Goal: Information Seeking & Learning: Learn about a topic

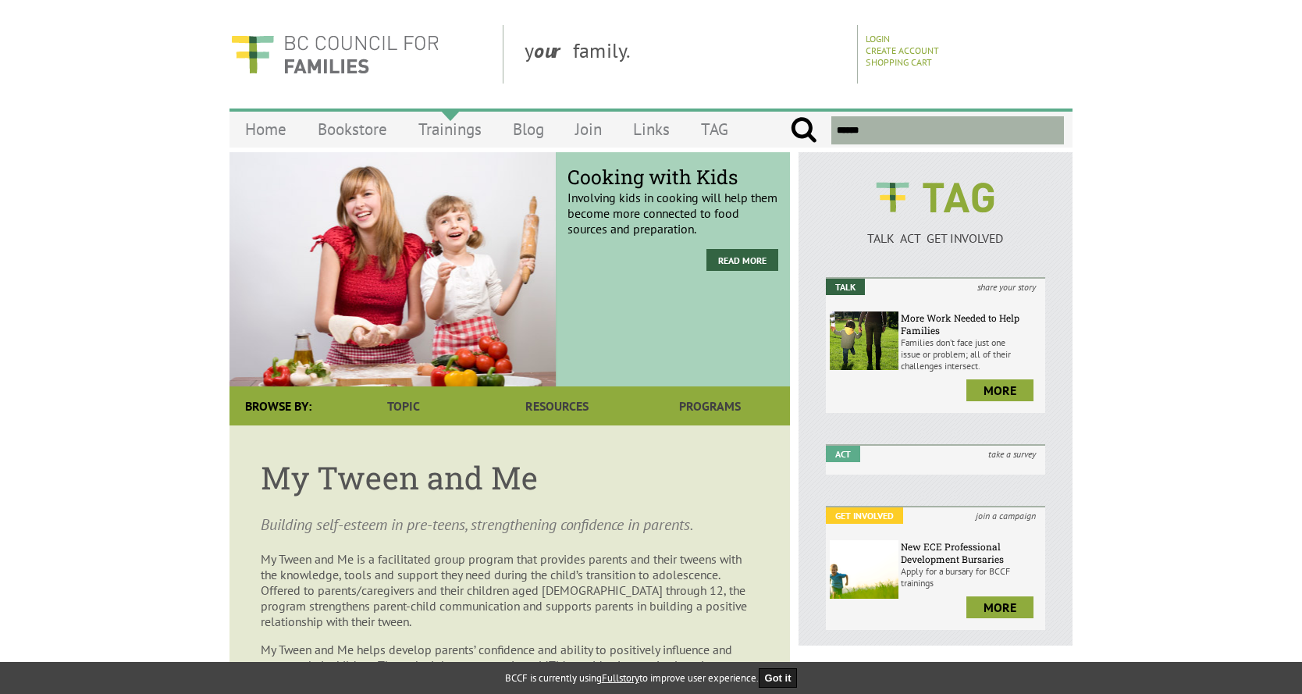
click at [457, 123] on link "Trainings" at bounding box center [450, 129] width 94 height 37
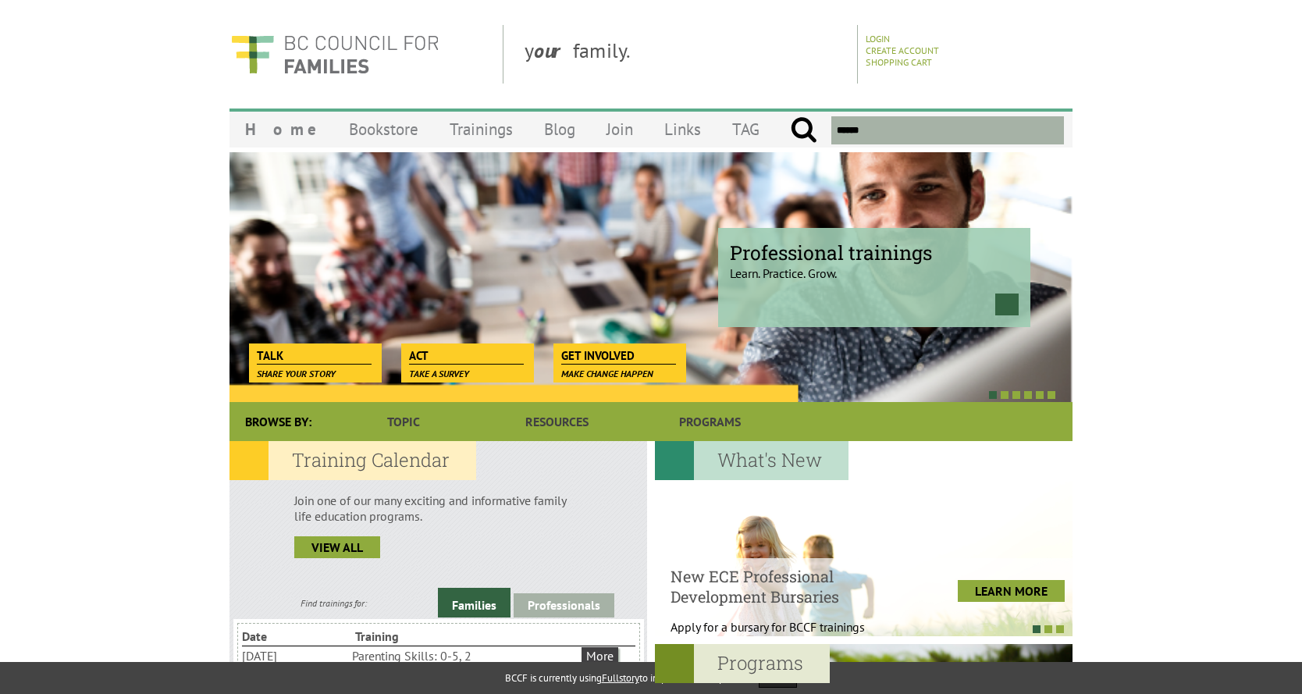
click at [882, 124] on input "text" at bounding box center [947, 130] width 233 height 28
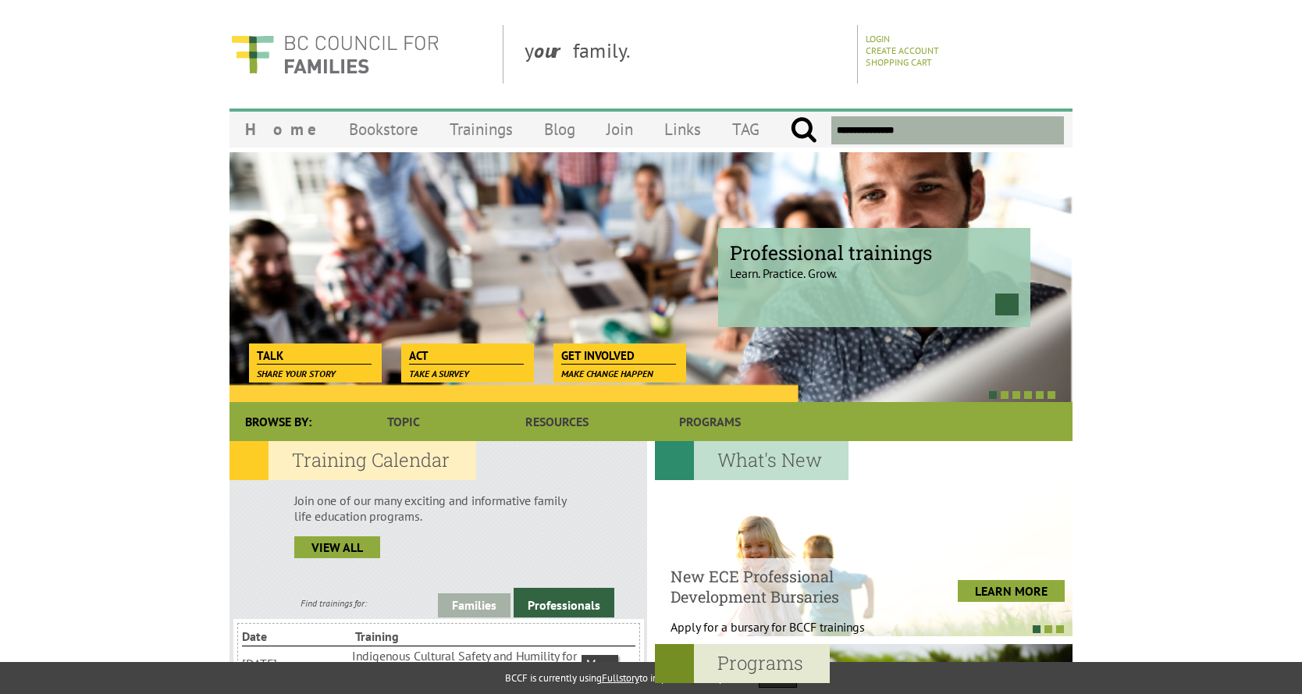
click at [790, 116] on input "submit" at bounding box center [803, 130] width 27 height 28
type input "**********"
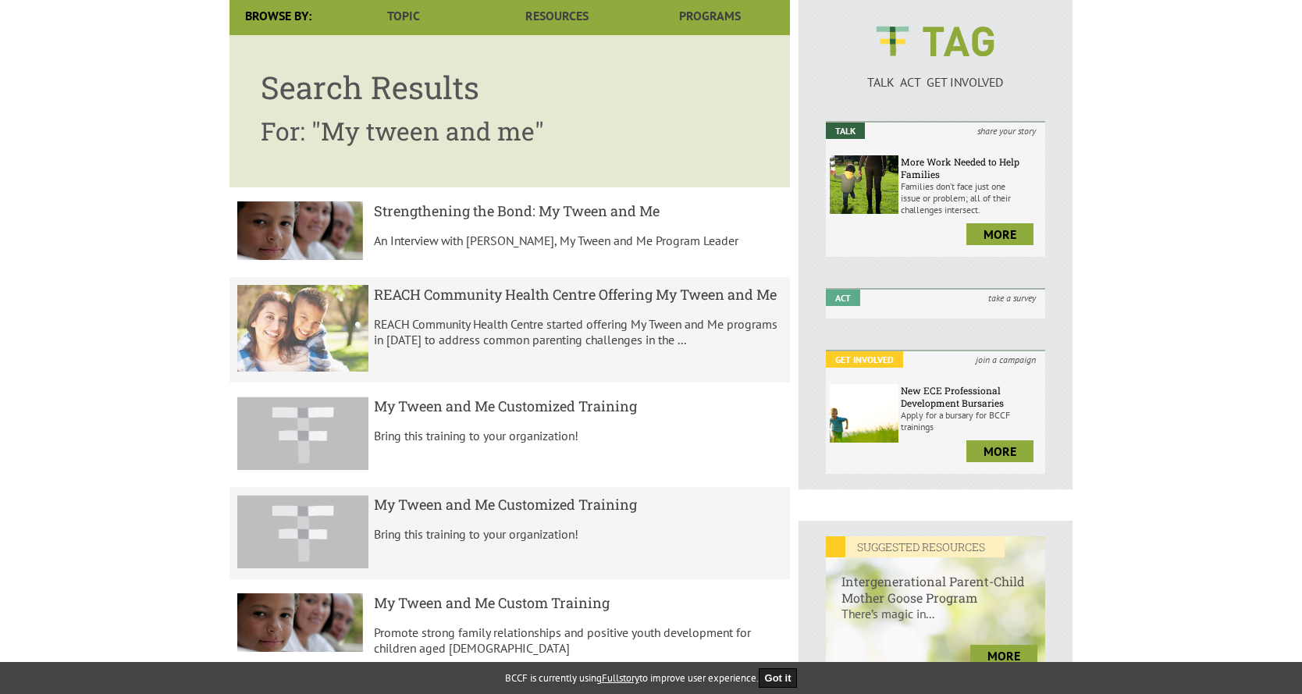
scroll to position [234, 0]
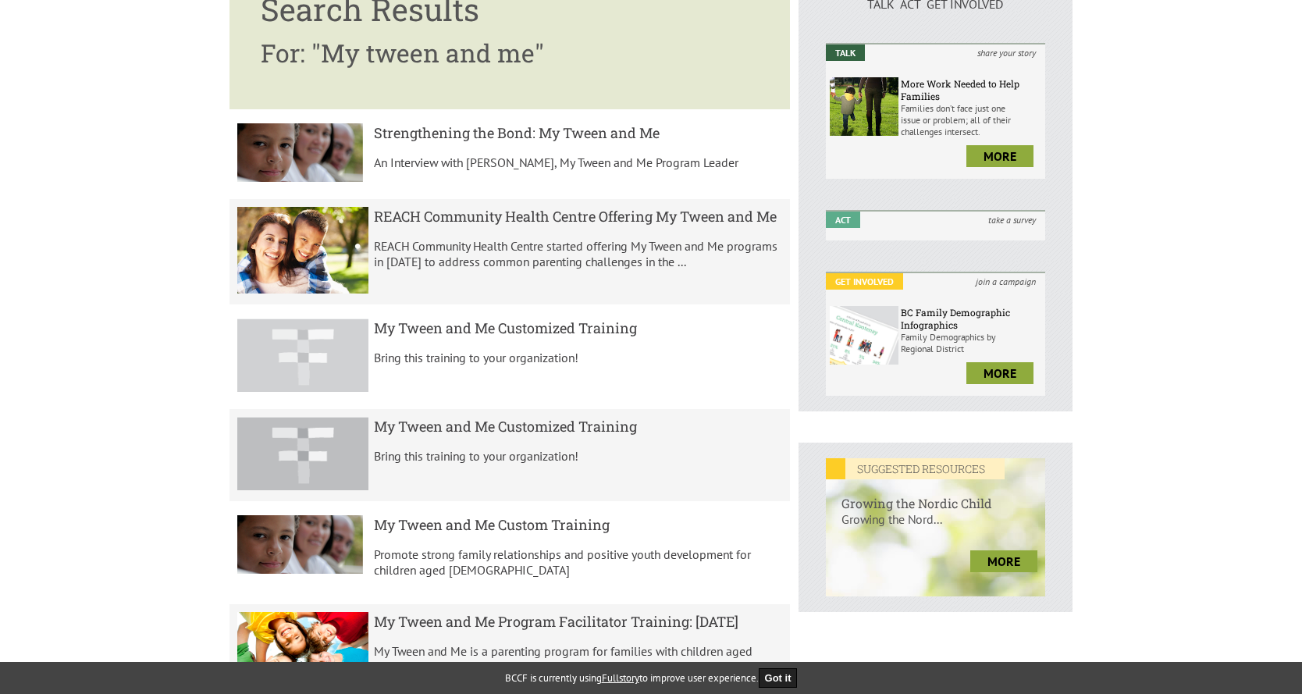
click at [530, 334] on h5 "My Tween and Me Customized Training" at bounding box center [578, 327] width 409 height 19
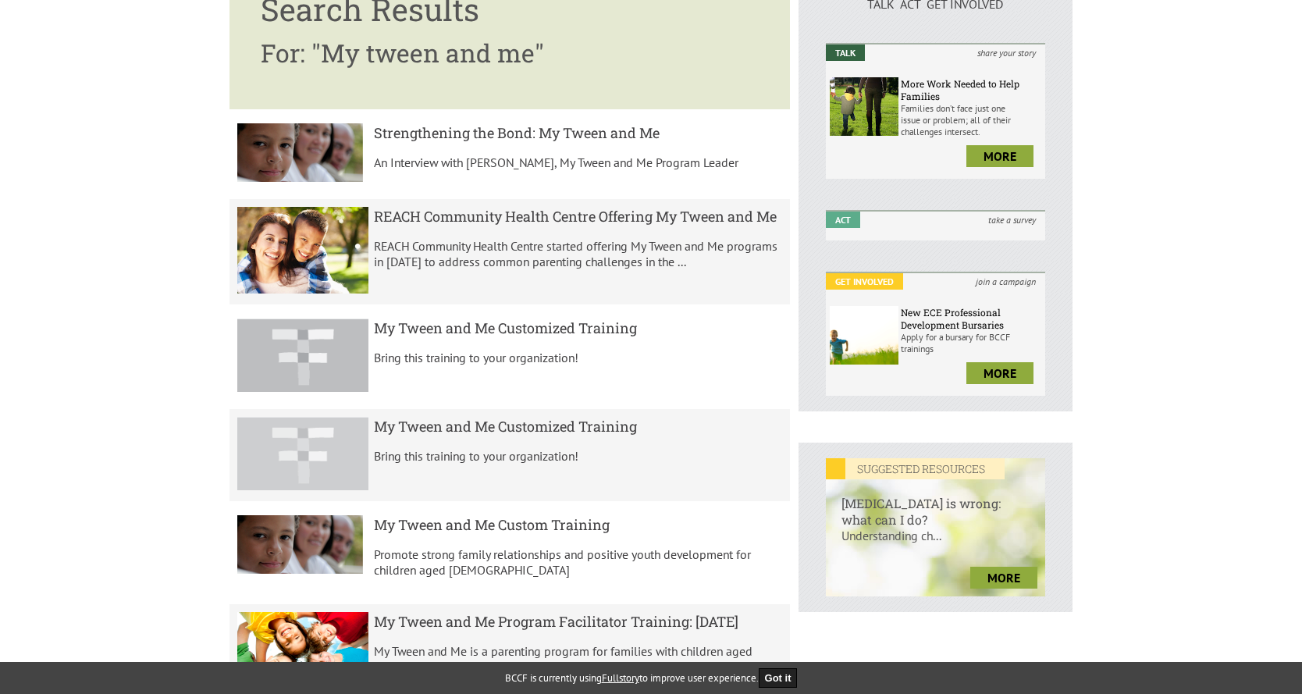
click at [444, 431] on h5 "My Tween and Me Customized Training" at bounding box center [578, 426] width 409 height 19
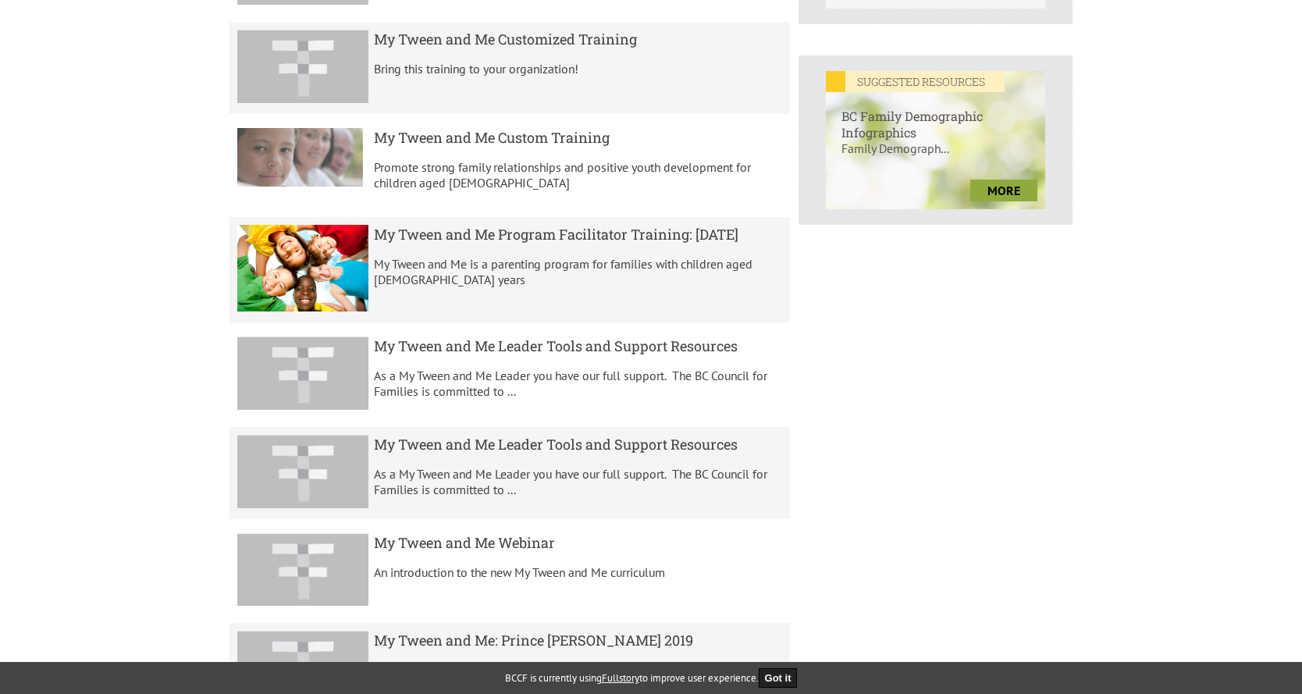
scroll to position [624, 0]
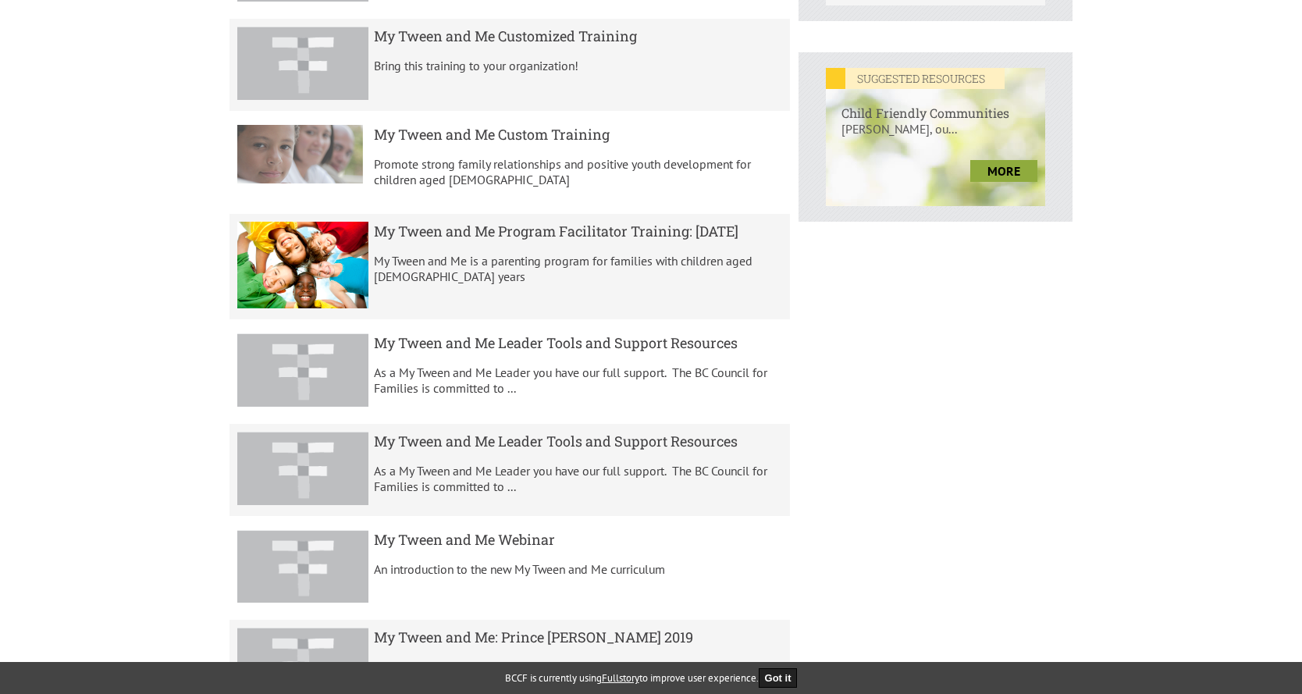
click at [489, 132] on h5 "My Tween and Me Custom Training" at bounding box center [578, 134] width 409 height 19
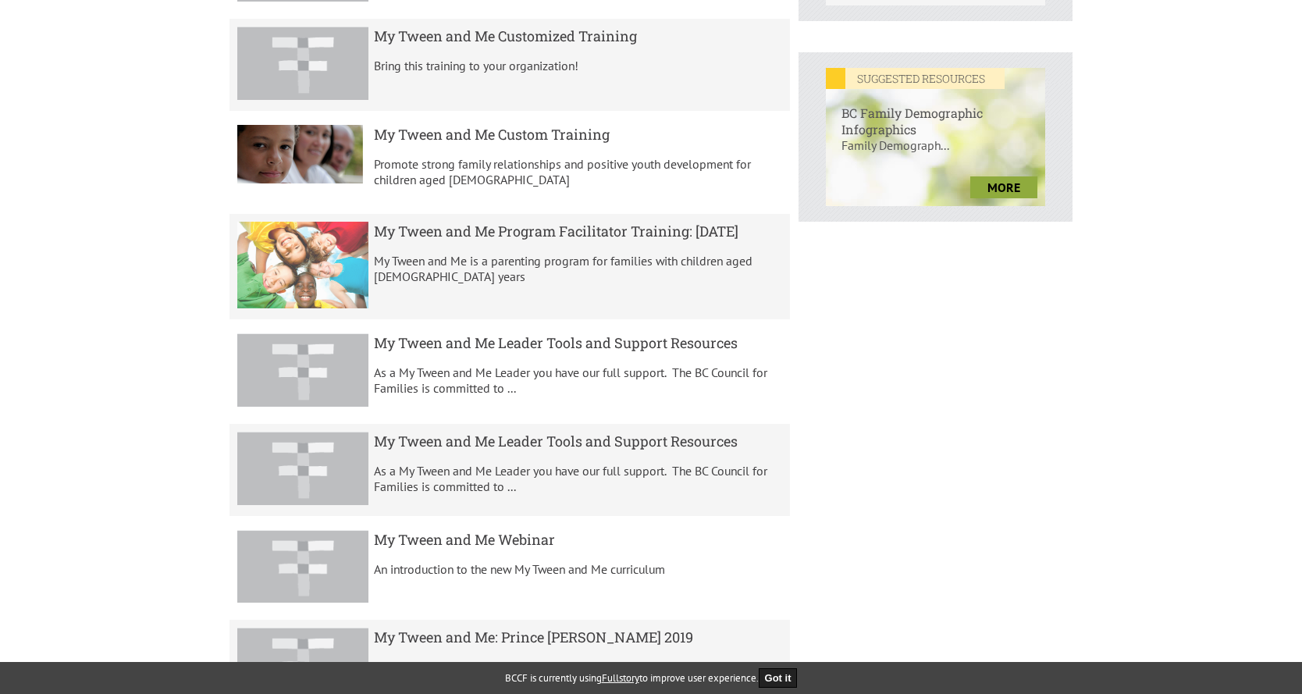
click at [555, 227] on h5 "My Tween and Me Program Facilitator Training: November 2025" at bounding box center [578, 231] width 409 height 19
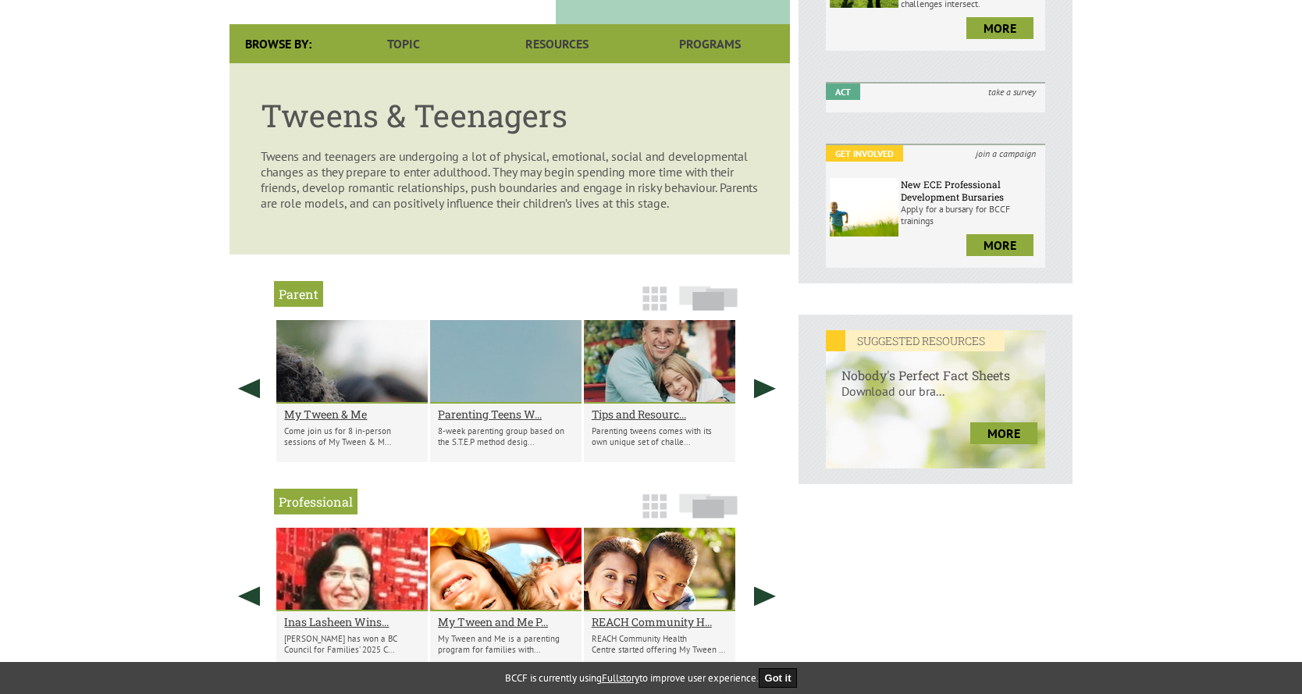
scroll to position [376, 0]
